Goal: Information Seeking & Learning: Learn about a topic

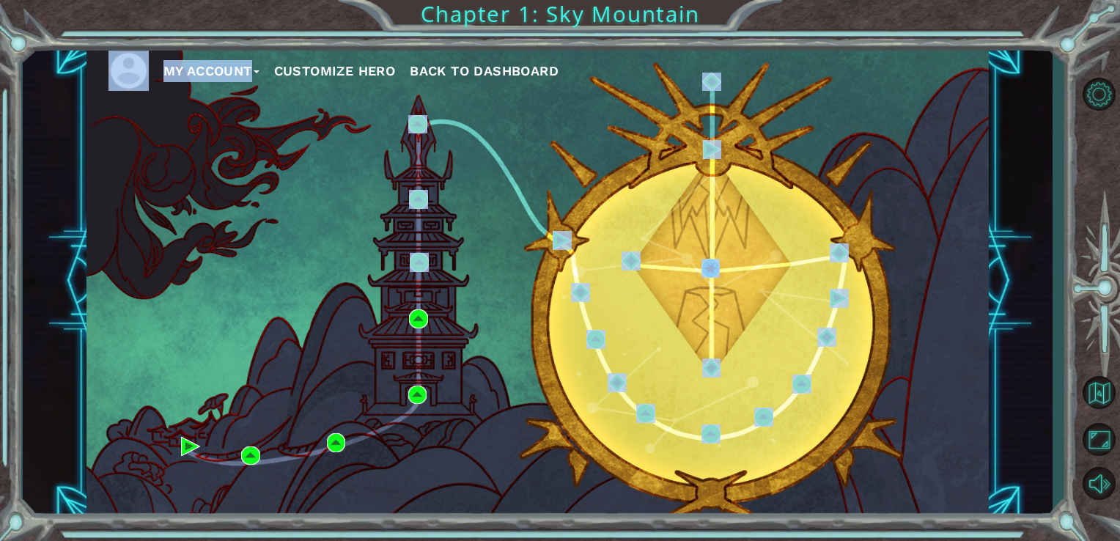
drag, startPoint x: 257, startPoint y: 263, endPoint x: 246, endPoint y: 224, distance: 39.7
click at [246, 224] on div "My Account Customize Hero Back to Dashboard" at bounding box center [538, 281] width 903 height 476
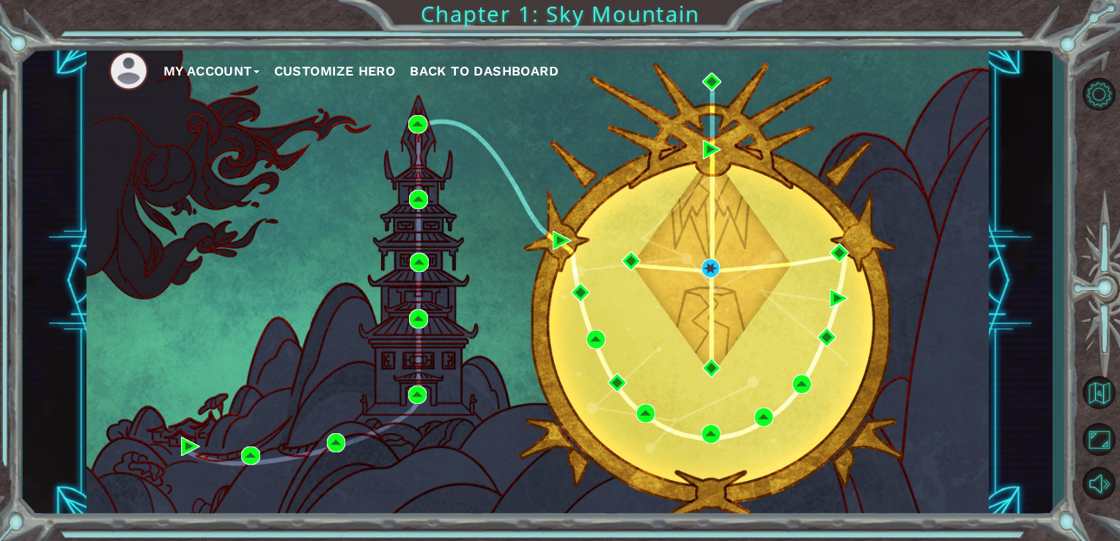
click at [246, 224] on div "My Account Customize Hero Back to Dashboard" at bounding box center [538, 281] width 903 height 476
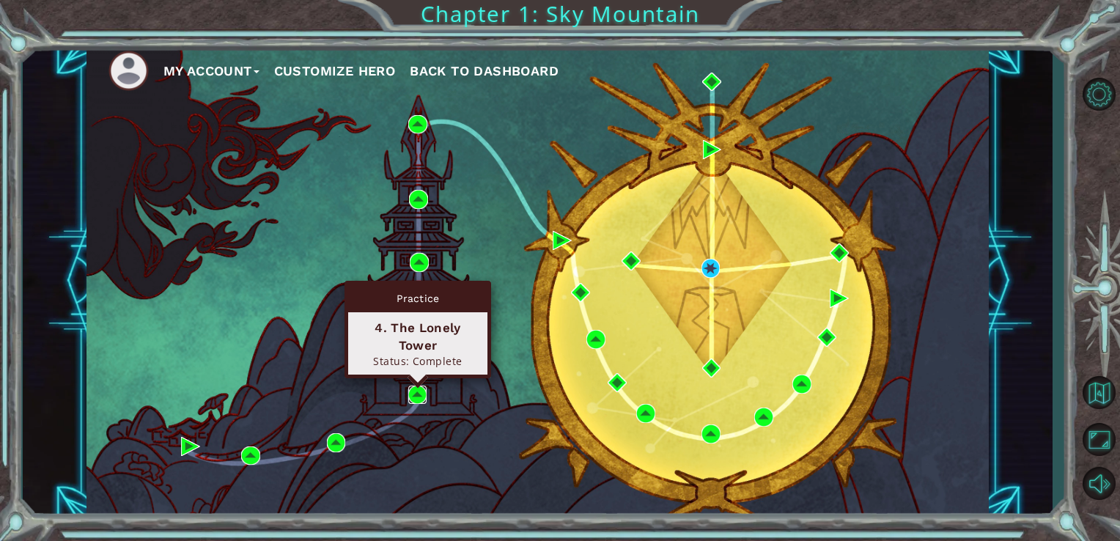
click at [414, 389] on img at bounding box center [417, 395] width 19 height 19
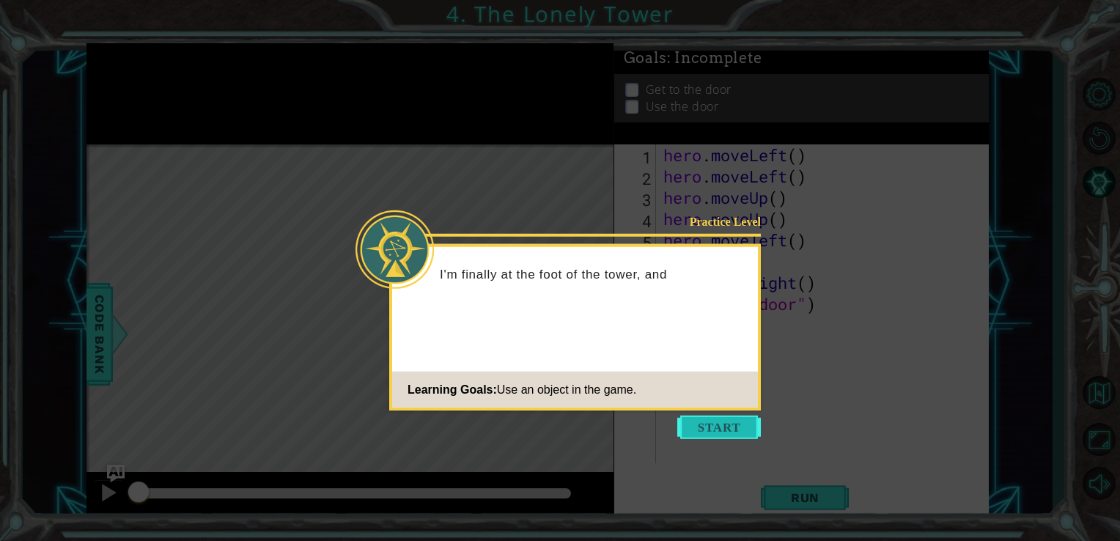
click at [725, 420] on button "Start" at bounding box center [720, 427] width 84 height 23
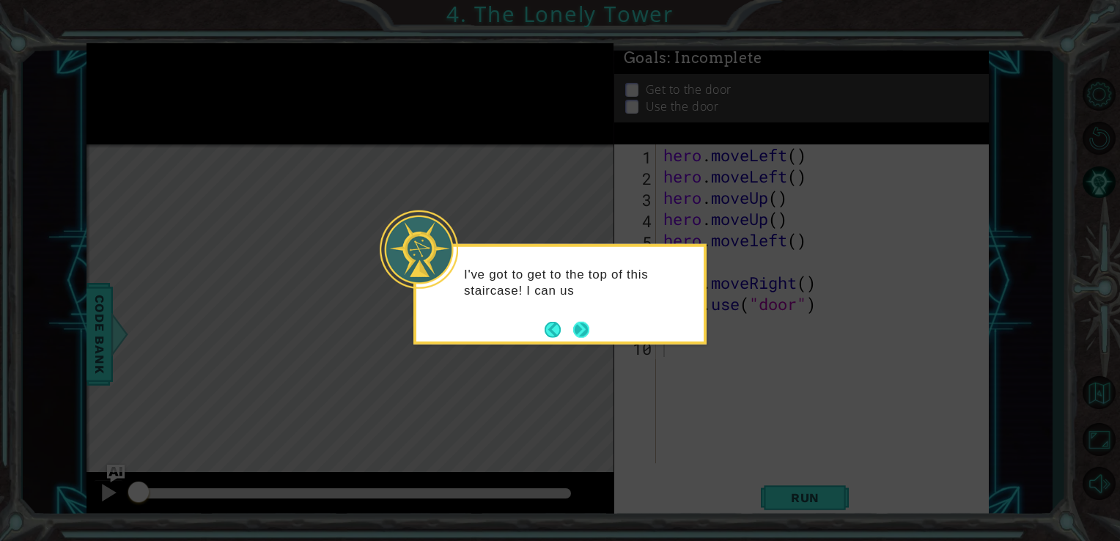
click at [584, 326] on button "Next" at bounding box center [581, 329] width 16 height 16
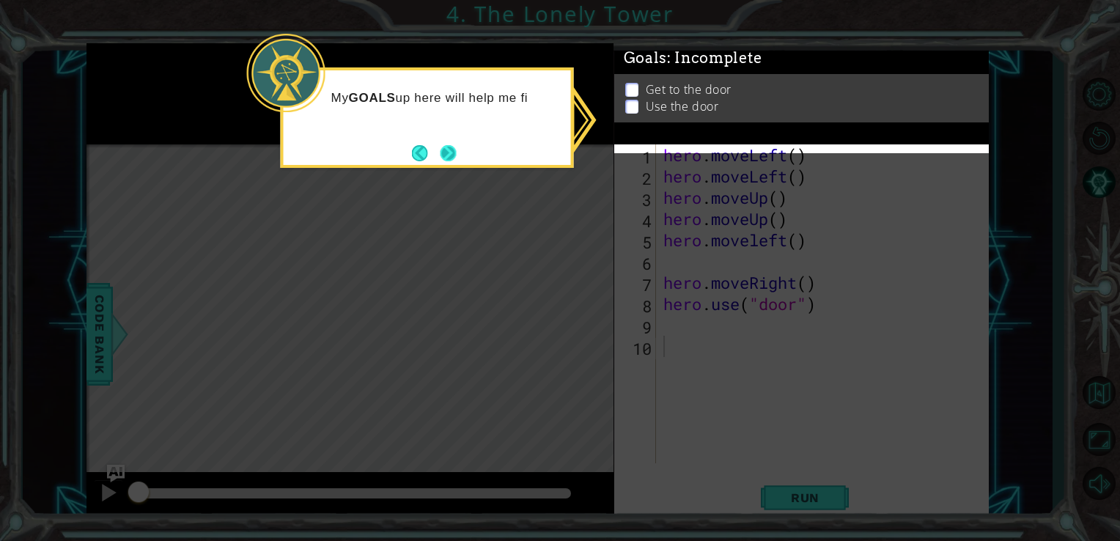
click at [441, 151] on button "Next" at bounding box center [449, 153] width 16 height 16
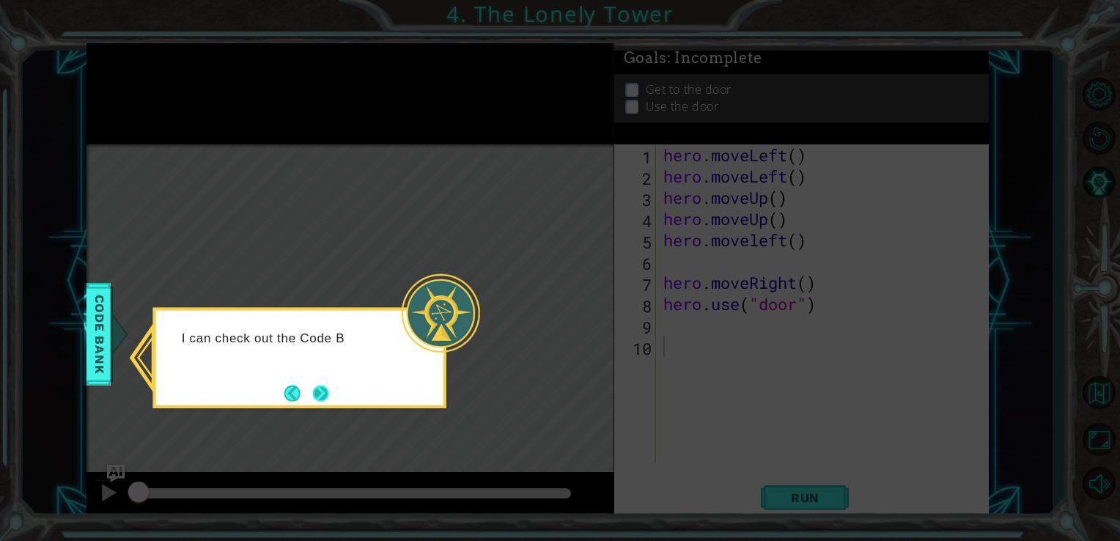
click at [313, 389] on button "Next" at bounding box center [321, 393] width 16 height 16
